Goal: Transaction & Acquisition: Purchase product/service

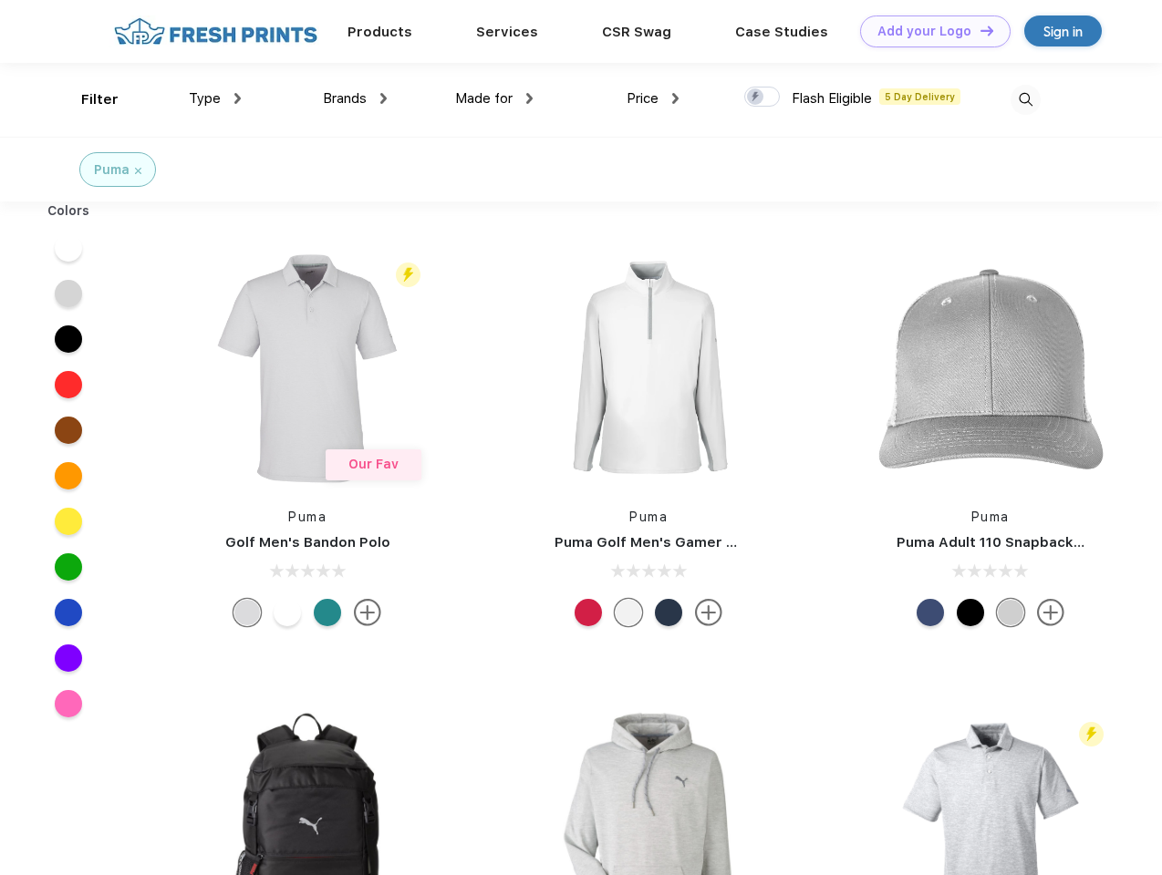
scroll to position [1, 0]
click at [928, 31] on link "Add your Logo Design Tool" at bounding box center [935, 32] width 150 height 32
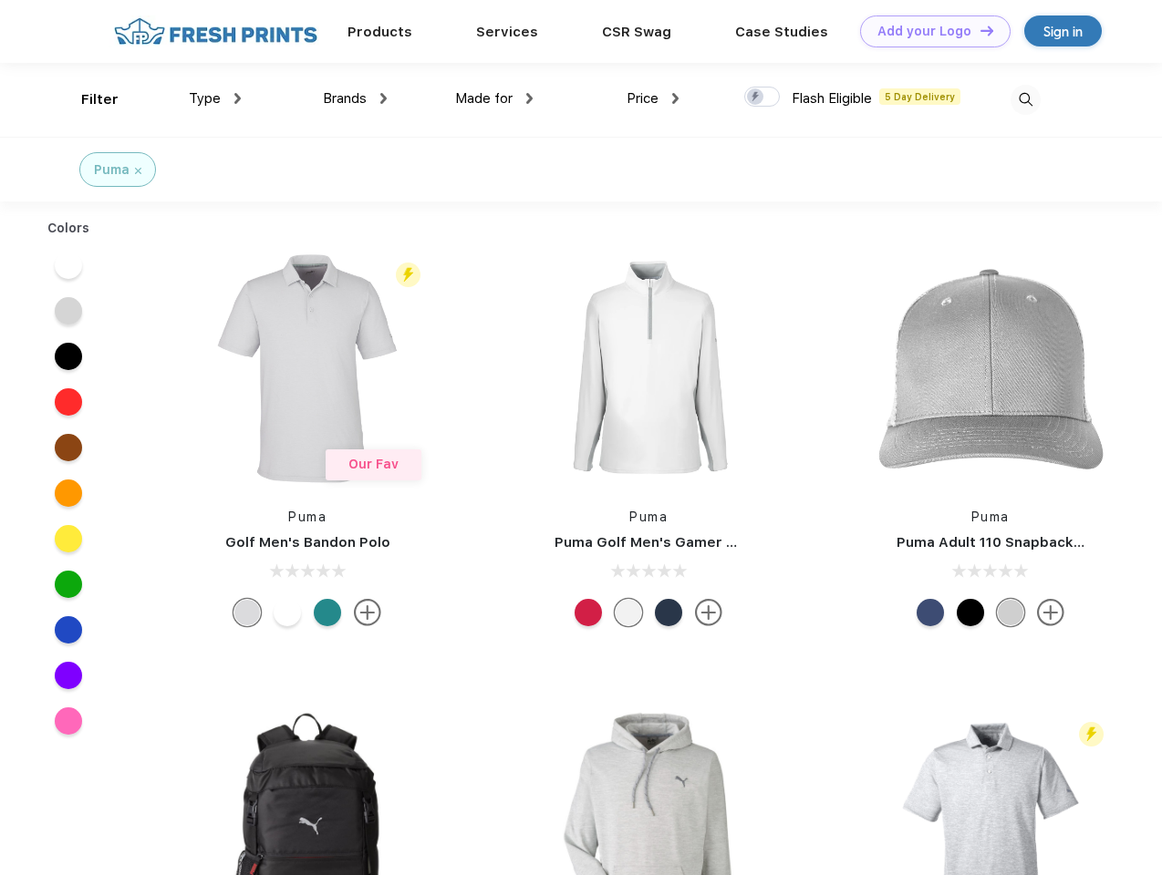
click at [0, 0] on div "Design Tool" at bounding box center [0, 0] width 0 height 0
click at [978, 30] on link "Add your Logo Design Tool" at bounding box center [935, 32] width 150 height 32
click at [88, 99] on div "Filter" at bounding box center [99, 99] width 37 height 21
click at [215, 98] on span "Type" at bounding box center [205, 98] width 32 height 16
click at [355, 98] on span "Brands" at bounding box center [345, 98] width 44 height 16
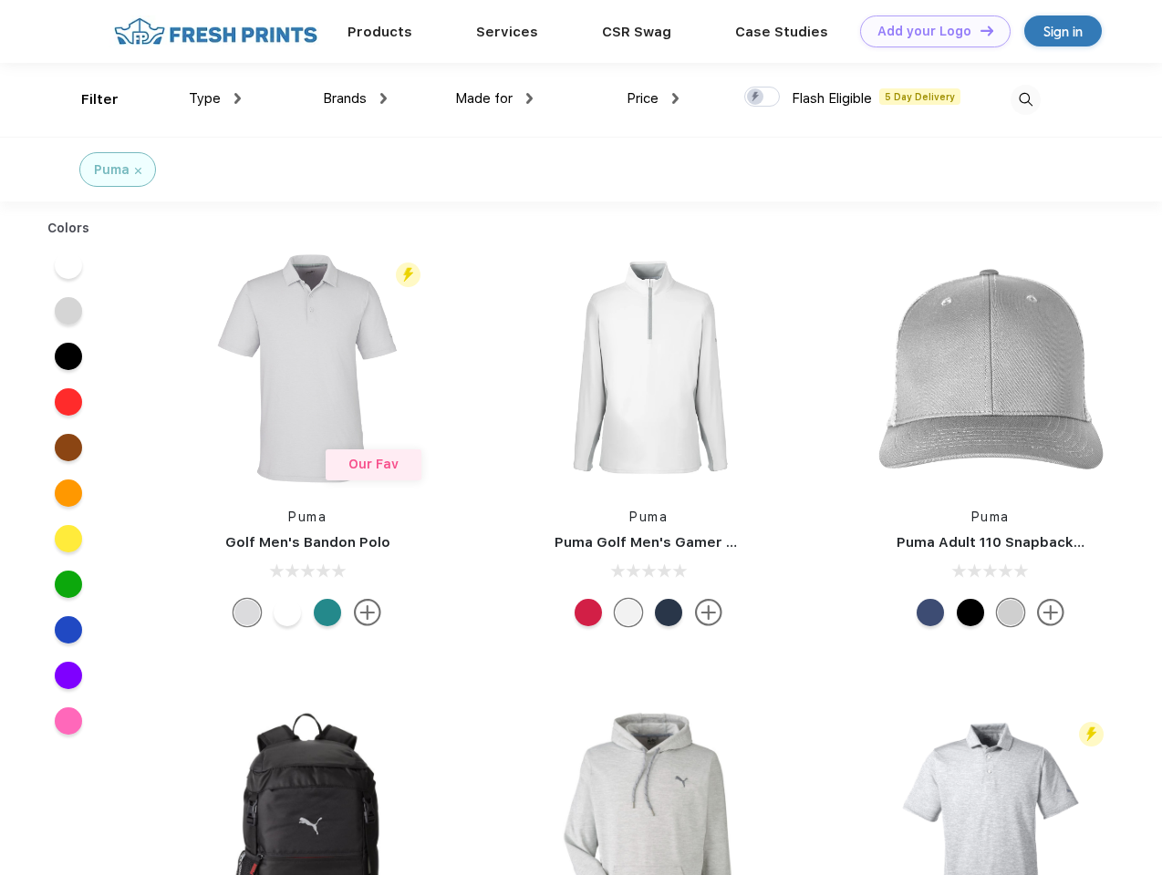
click at [494, 98] on span "Made for" at bounding box center [483, 98] width 57 height 16
click at [653, 98] on span "Price" at bounding box center [642, 98] width 32 height 16
click at [762, 98] on div at bounding box center [762, 97] width 36 height 20
click at [756, 98] on input "checkbox" at bounding box center [750, 92] width 12 height 12
click at [1025, 99] on img at bounding box center [1025, 100] width 30 height 30
